Goal: Task Accomplishment & Management: Manage account settings

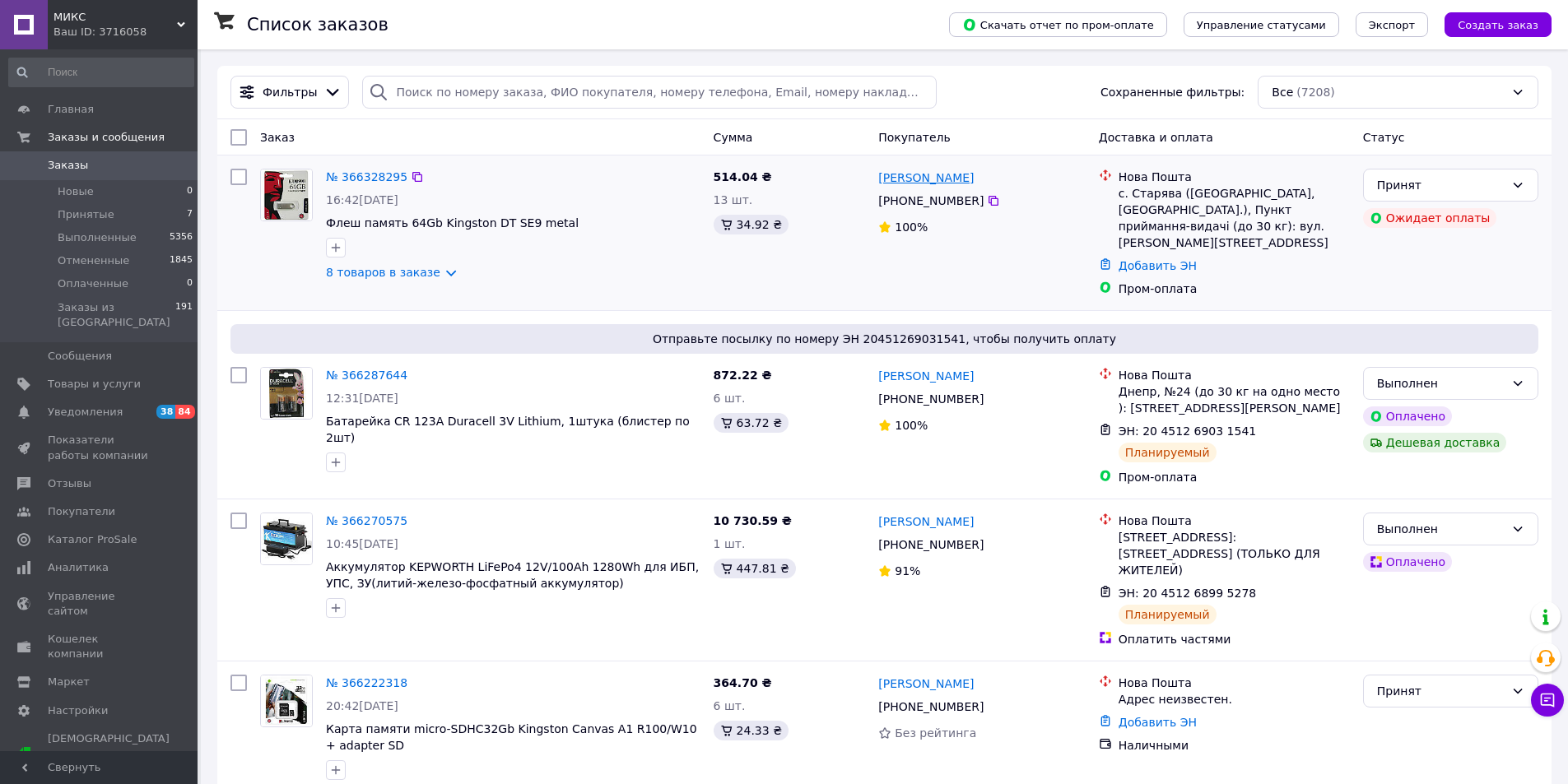
click at [908, 180] on link "[PERSON_NAME]" at bounding box center [925, 177] width 96 height 17
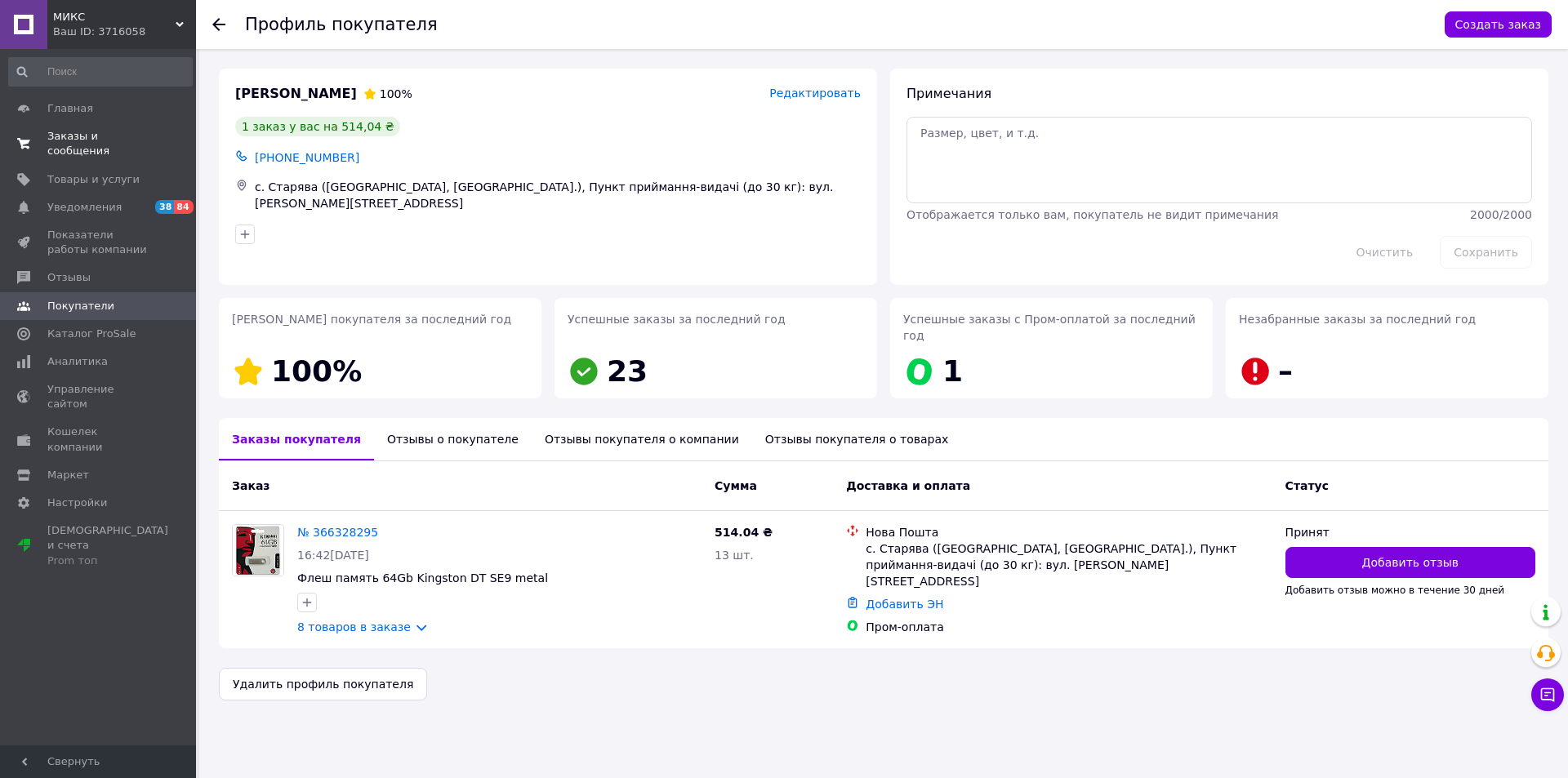
click at [124, 136] on span "Заказы и сообщения" at bounding box center [98, 144] width 104 height 30
